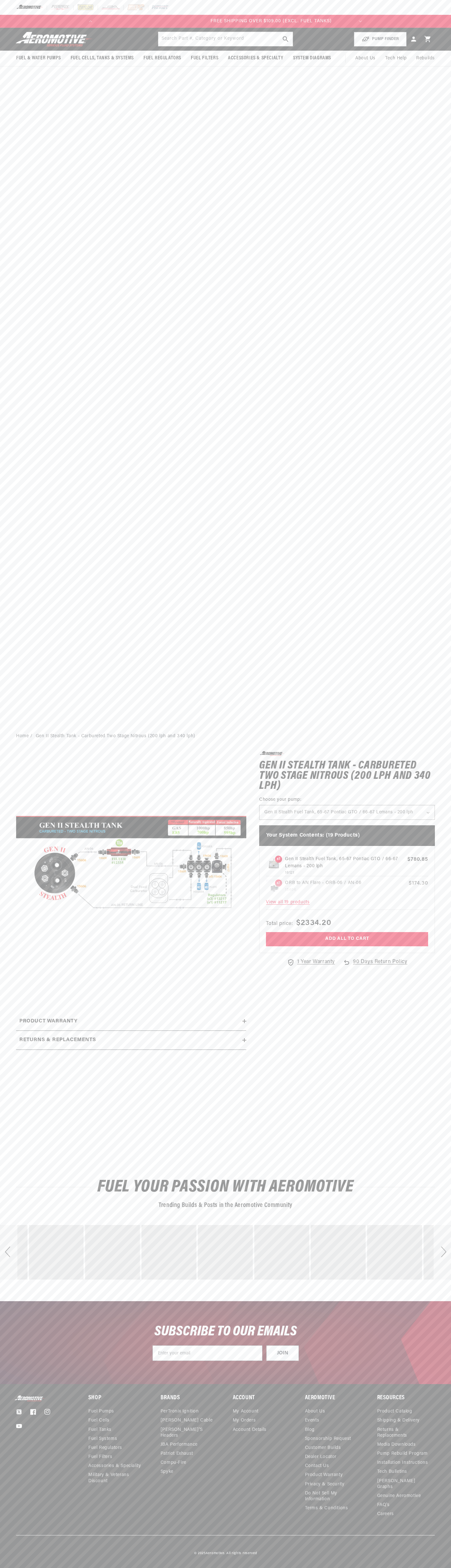
scroll to position [0, 256]
